Goal: Information Seeking & Learning: Learn about a topic

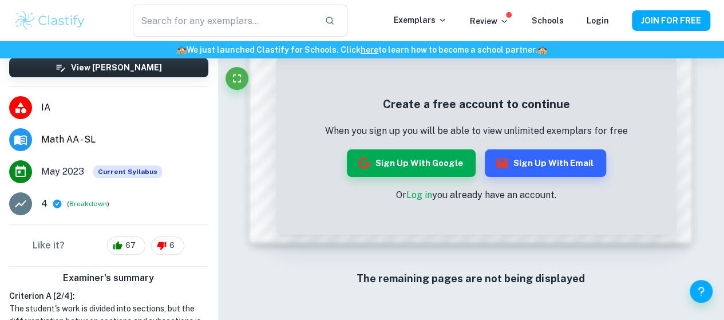
scroll to position [277, 0]
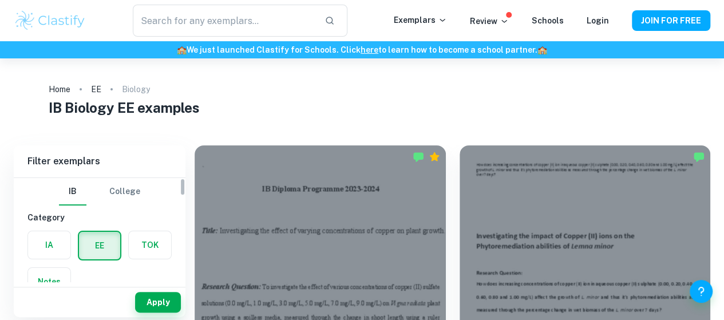
click at [56, 243] on label "button" at bounding box center [49, 244] width 42 height 27
click at [0, 0] on input "radio" at bounding box center [0, 0] width 0 height 0
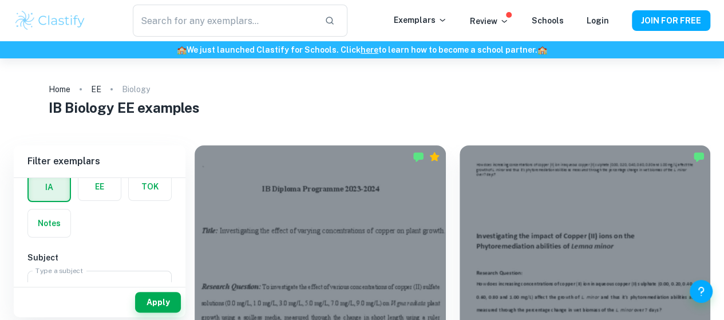
scroll to position [78, 0]
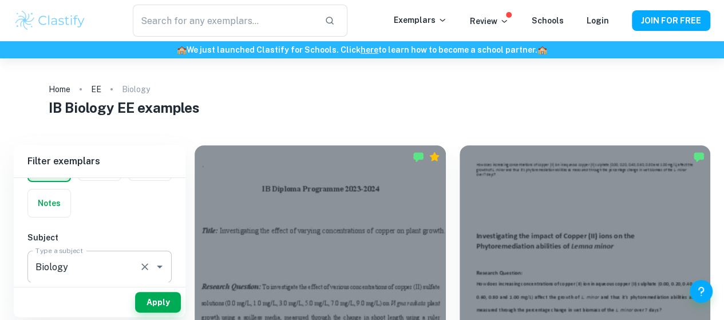
click at [72, 259] on input "Biology" at bounding box center [84, 267] width 102 height 22
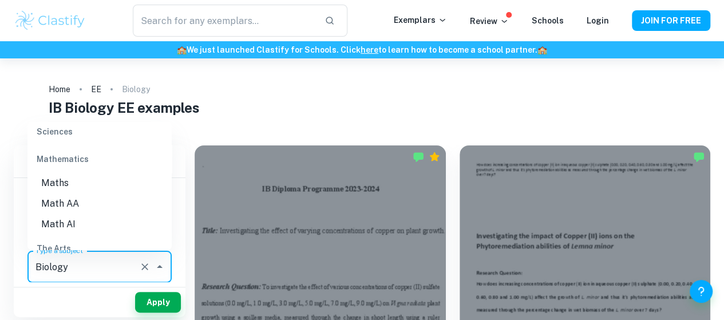
scroll to position [1547, 0]
click at [84, 199] on li "Math AA" at bounding box center [99, 202] width 144 height 21
type input "Math AA"
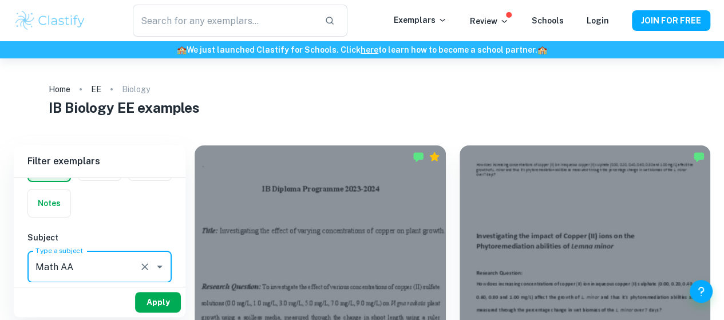
click at [150, 297] on button "Apply" at bounding box center [158, 302] width 46 height 21
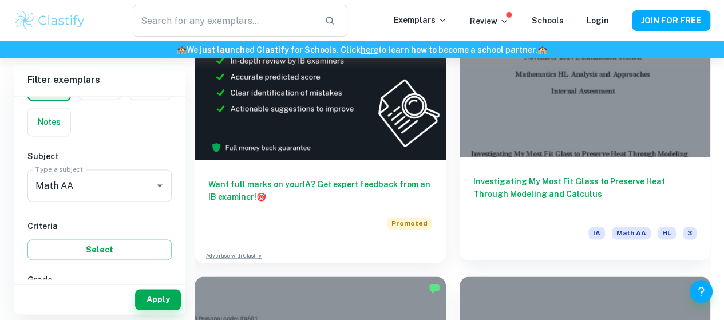
scroll to position [720, 0]
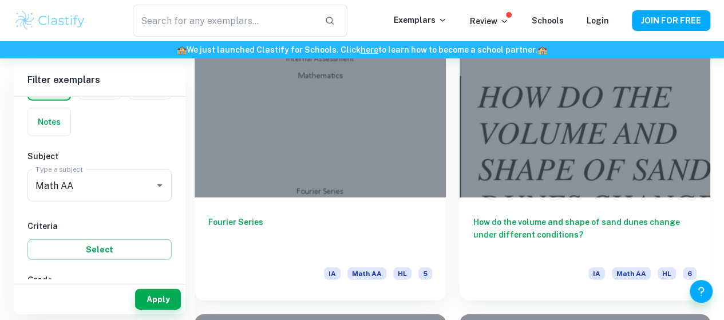
scroll to position [1597, 0]
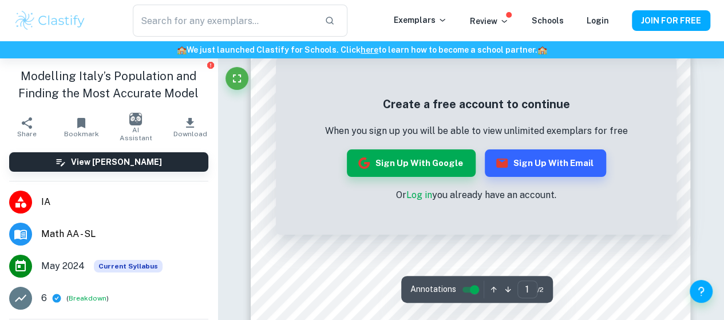
scroll to position [158, 0]
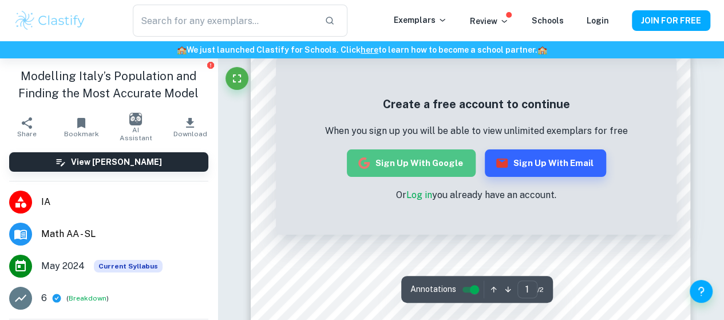
click at [422, 158] on button "Sign up with Google" at bounding box center [411, 162] width 129 height 27
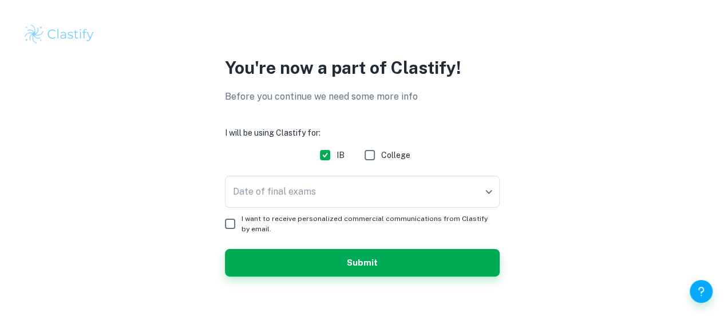
scroll to position [26, 0]
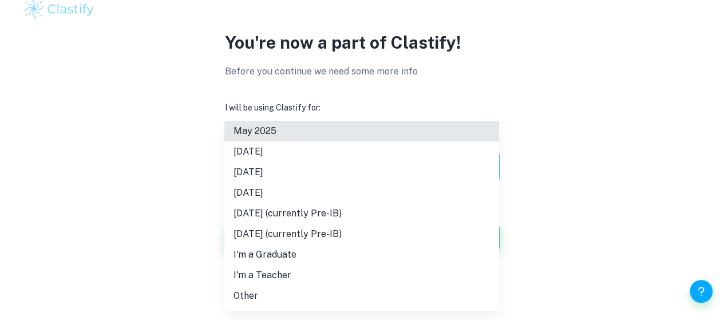
click at [479, 162] on body "We value your privacy We use cookies to enhance your browsing experience, serve…" at bounding box center [362, 135] width 724 height 320
click at [391, 174] on li "May 2026" at bounding box center [361, 172] width 275 height 21
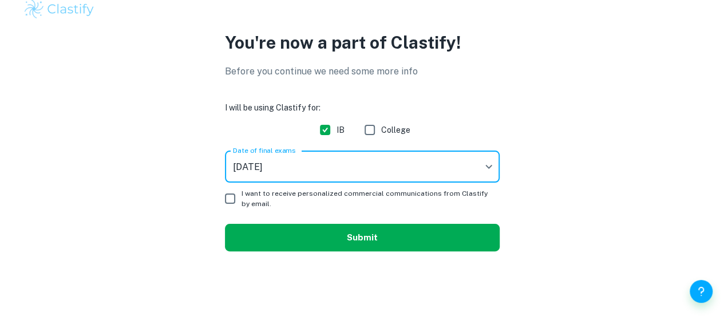
click at [382, 244] on button "Submit" at bounding box center [362, 237] width 275 height 27
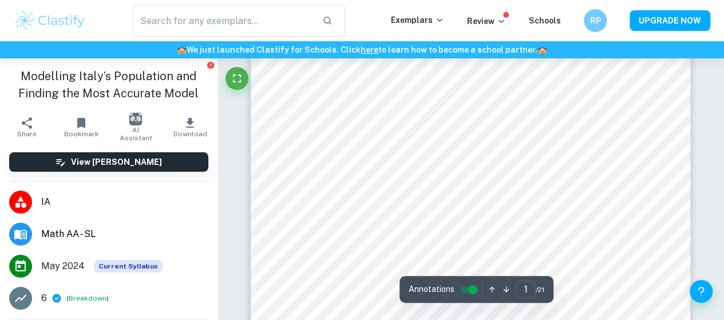
scroll to position [189, 0]
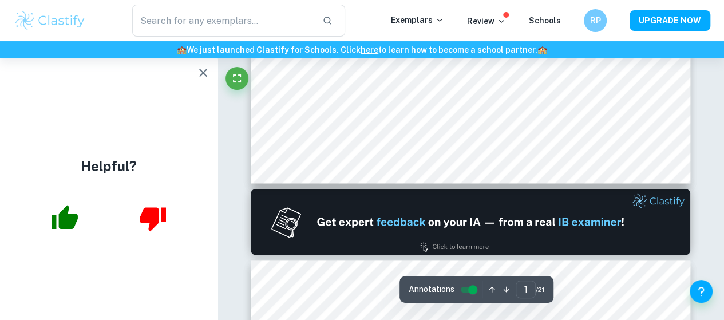
type input "2"
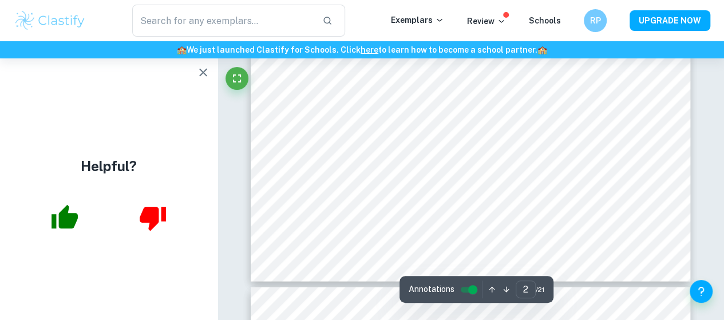
scroll to position [1110, 0]
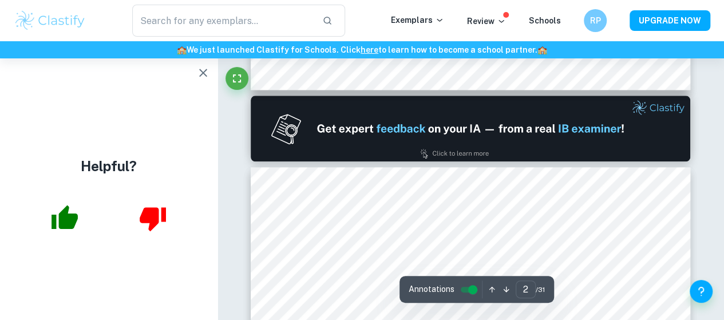
type input "1"
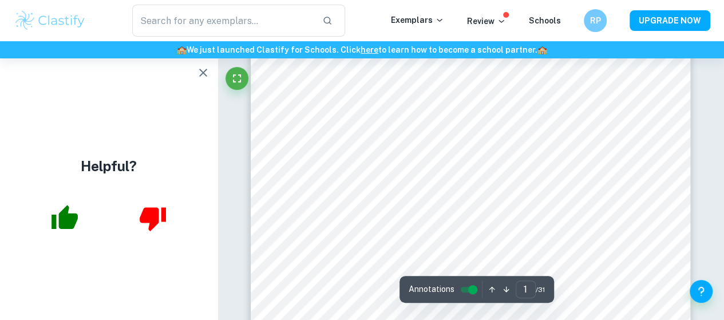
scroll to position [0, 0]
click at [202, 65] on button "button" at bounding box center [203, 72] width 23 height 23
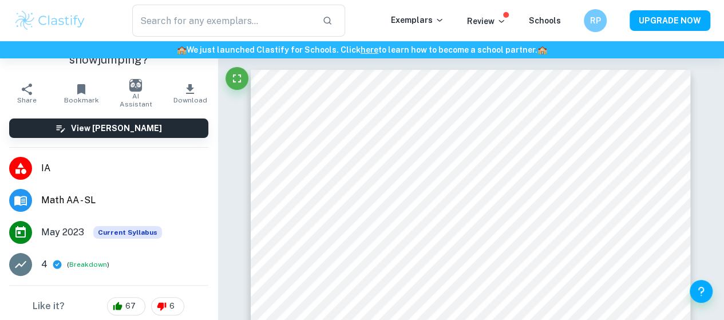
scroll to position [68, 0]
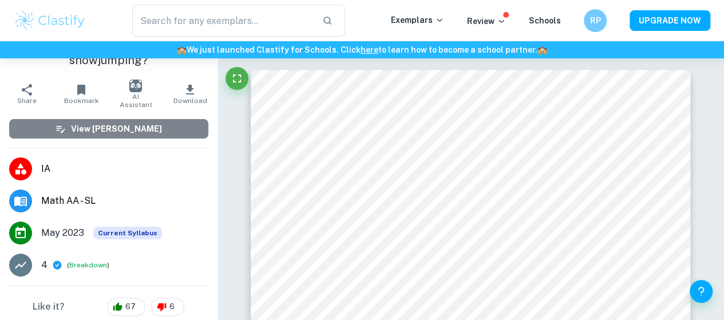
click at [132, 129] on h6 "View [PERSON_NAME]" at bounding box center [116, 128] width 91 height 13
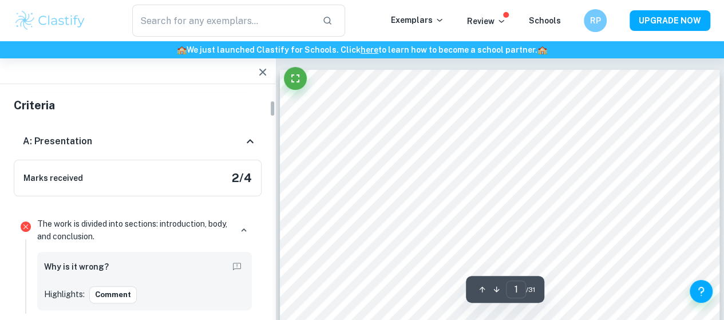
scroll to position [129, 0]
click at [256, 142] on icon at bounding box center [250, 141] width 14 height 14
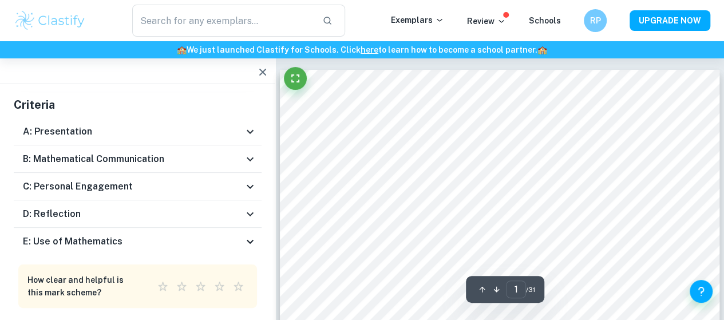
click at [252, 185] on icon at bounding box center [250, 187] width 14 height 14
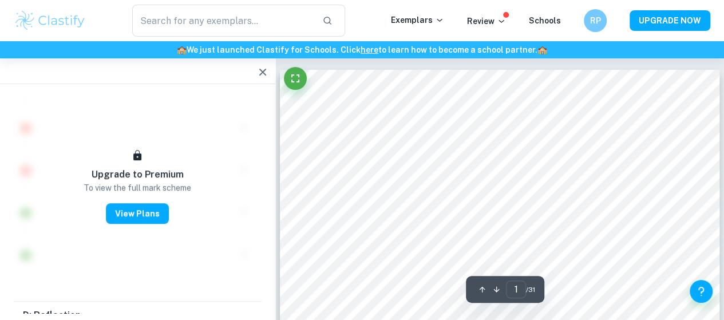
scroll to position [267, 0]
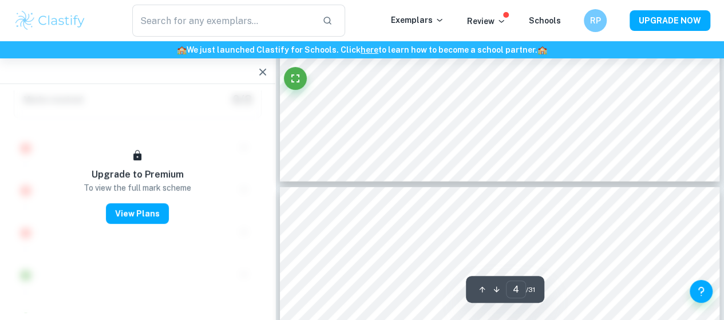
type input "3"
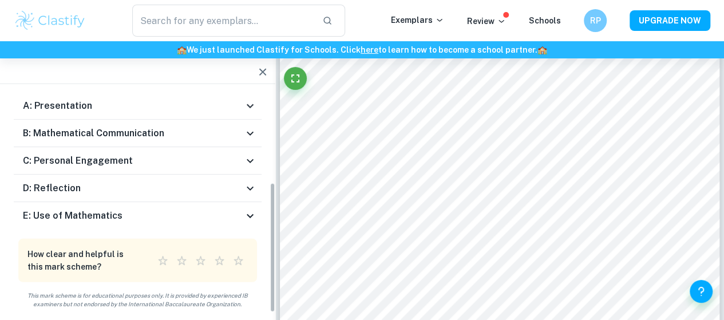
scroll to position [156, 0]
